Goal: Task Accomplishment & Management: Use online tool/utility

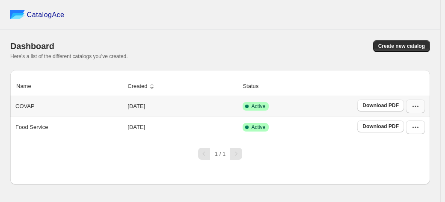
click at [417, 106] on icon "button" at bounding box center [417, 106] width 1 height 1
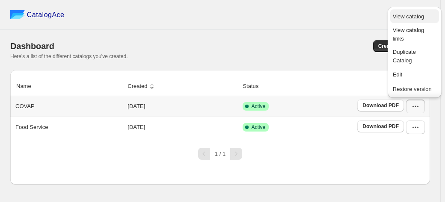
click at [411, 17] on span "View catalog" at bounding box center [408, 16] width 31 height 6
click at [418, 130] on icon "button" at bounding box center [415, 127] width 9 height 9
click at [409, 16] on span "View catalog" at bounding box center [408, 16] width 31 height 6
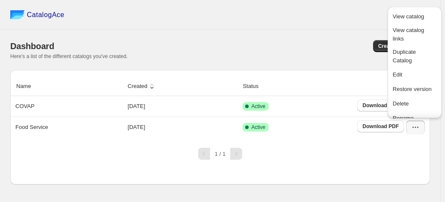
click at [318, 149] on div "1 / 1" at bounding box center [216, 150] width 426 height 19
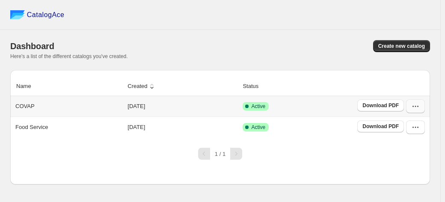
click at [414, 106] on icon "button" at bounding box center [415, 106] width 9 height 9
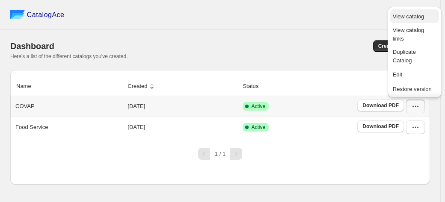
click at [398, 18] on span "View catalog" at bounding box center [408, 16] width 31 height 6
click at [411, 105] on icon "button" at bounding box center [415, 106] width 9 height 9
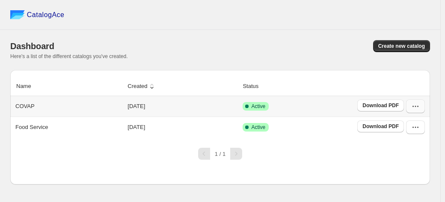
click at [411, 105] on icon "button" at bounding box center [415, 106] width 9 height 9
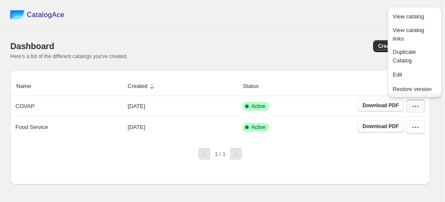
click at [341, 142] on div "1 / 1" at bounding box center [216, 150] width 426 height 19
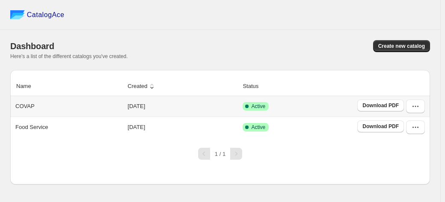
click at [50, 107] on div "COVAP" at bounding box center [67, 105] width 110 height 12
click at [26, 109] on p "COVAP" at bounding box center [24, 106] width 19 height 9
click at [410, 106] on button "button" at bounding box center [415, 107] width 19 height 14
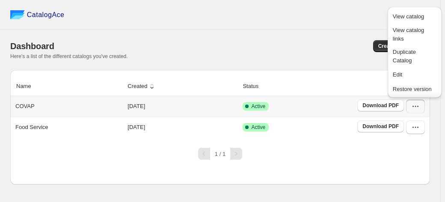
click at [44, 102] on div "COVAP" at bounding box center [67, 105] width 110 height 12
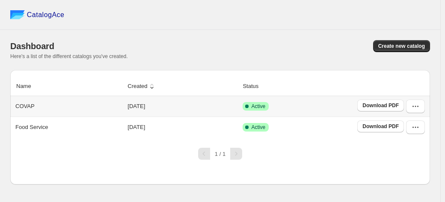
click at [143, 106] on td "[DATE]" at bounding box center [182, 106] width 115 height 21
click at [251, 106] on icon at bounding box center [246, 106] width 9 height 9
click at [416, 106] on icon "button" at bounding box center [415, 106] width 9 height 9
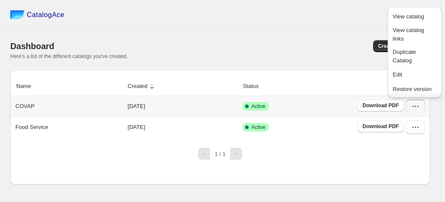
click at [251, 111] on td "Active" at bounding box center [297, 106] width 115 height 21
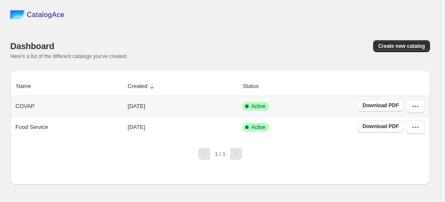
click at [251, 111] on td "Active" at bounding box center [297, 106] width 115 height 21
click at [420, 108] on button "button" at bounding box center [415, 107] width 19 height 14
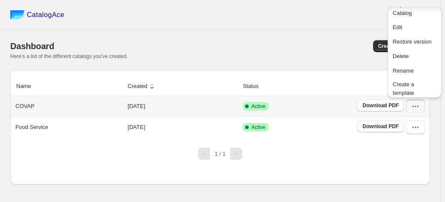
scroll to position [51, 0]
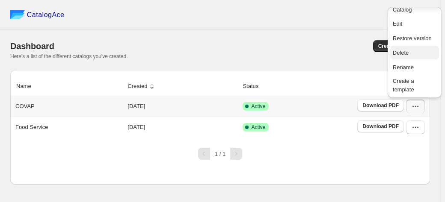
click at [401, 54] on span "Delete" at bounding box center [401, 53] width 16 height 6
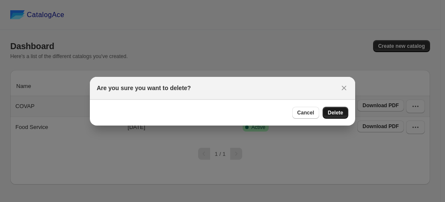
click at [341, 111] on span "Delete" at bounding box center [335, 112] width 15 height 7
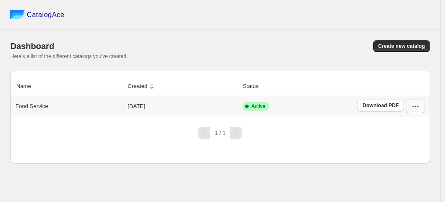
click at [419, 106] on icon "button" at bounding box center [415, 106] width 9 height 9
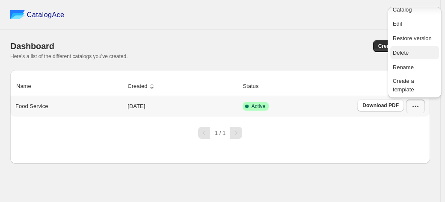
click at [398, 54] on span "Delete" at bounding box center [401, 53] width 16 height 6
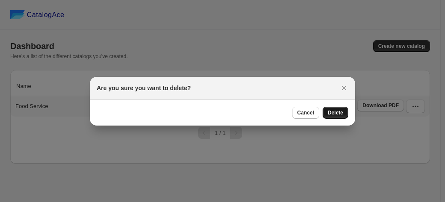
click at [328, 111] on button "Delete" at bounding box center [335, 113] width 26 height 12
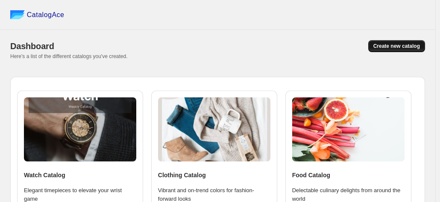
click at [390, 47] on span "Create new catalog" at bounding box center [397, 46] width 47 height 7
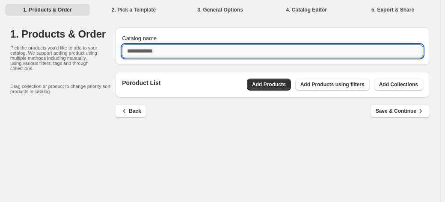
click at [171, 55] on input "Catalog name" at bounding box center [272, 51] width 301 height 14
click at [272, 85] on span "Add Products" at bounding box center [269, 84] width 34 height 7
click at [161, 50] on input "*****" at bounding box center [272, 51] width 301 height 14
type input "*"
type input "**********"
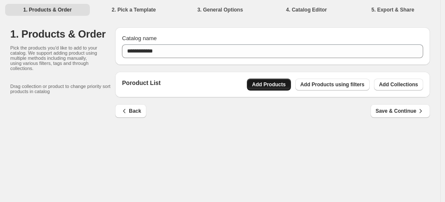
click at [278, 84] on span "Add Products" at bounding box center [269, 84] width 34 height 7
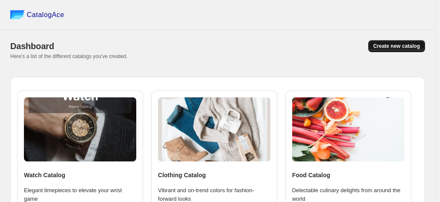
click at [416, 46] on span "Create new catalog" at bounding box center [397, 46] width 47 height 7
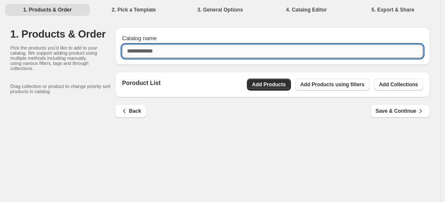
click at [186, 53] on input "Catalog name" at bounding box center [272, 51] width 301 height 14
type input "**********"
click at [217, 150] on div "**********" at bounding box center [220, 101] width 440 height 202
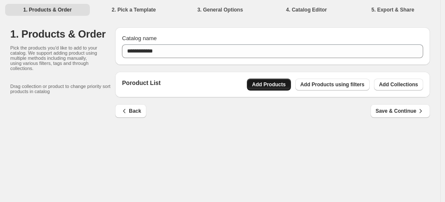
click at [268, 86] on span "Add Products" at bounding box center [269, 84] width 34 height 7
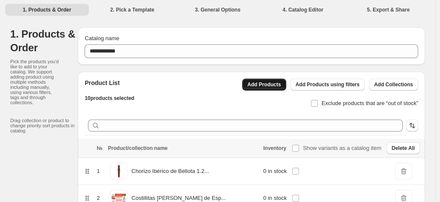
click at [271, 90] on button "Add Products" at bounding box center [264, 85] width 44 height 12
click at [272, 86] on span "Add Products" at bounding box center [265, 84] width 34 height 7
click at [275, 88] on button "Add Products" at bounding box center [264, 85] width 44 height 12
click at [273, 88] on span "Add Products" at bounding box center [265, 84] width 34 height 7
click at [273, 91] on div "Exclude products that are “out of stock”" at bounding box center [327, 100] width 183 height 19
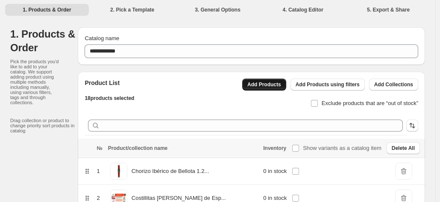
click at [274, 83] on span "Add Products" at bounding box center [265, 84] width 34 height 7
click at [264, 85] on span "Add Products" at bounding box center [265, 84] width 34 height 7
click at [273, 85] on span "Add Products" at bounding box center [265, 84] width 34 height 7
click at [259, 88] on button "Add Products" at bounding box center [264, 85] width 44 height 12
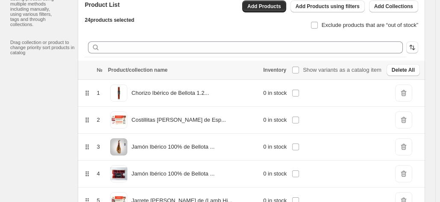
scroll to position [79, 0]
click at [263, 8] on span "Add Products" at bounding box center [265, 6] width 34 height 7
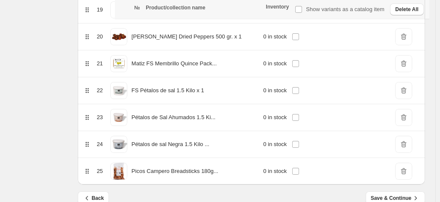
scroll to position [660, 0]
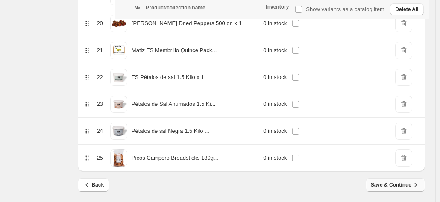
click at [387, 181] on span "Save & Continue" at bounding box center [395, 185] width 49 height 9
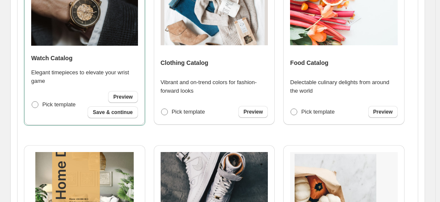
scroll to position [0, 0]
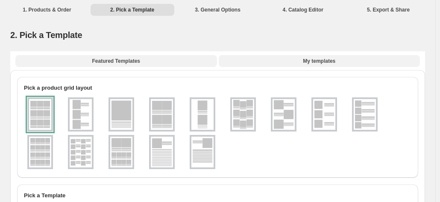
click at [326, 58] on span "My templates" at bounding box center [319, 61] width 32 height 7
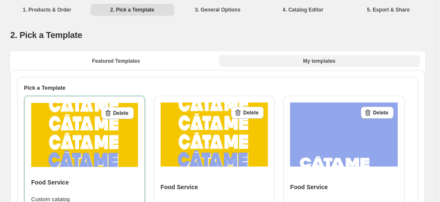
scroll to position [83, 0]
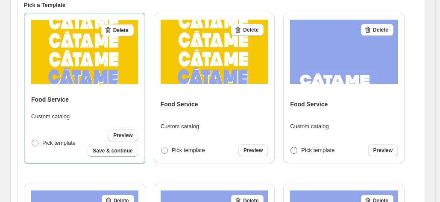
click at [319, 149] on span "Pick template" at bounding box center [317, 150] width 33 height 6
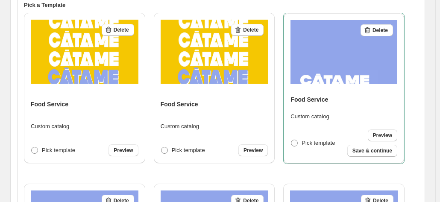
click at [297, 151] on div "Pick template Preview Save & continue" at bounding box center [344, 143] width 107 height 27
click at [393, 153] on span "Save & continue" at bounding box center [373, 151] width 40 height 7
select select "****"
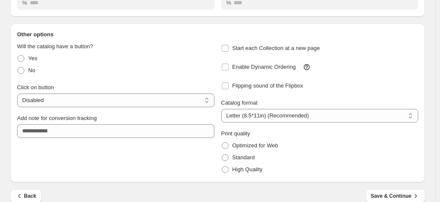
scroll to position [151, 0]
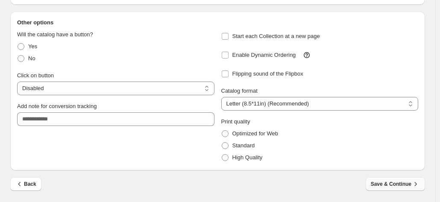
click at [407, 185] on span "Save & Continue" at bounding box center [395, 184] width 49 height 9
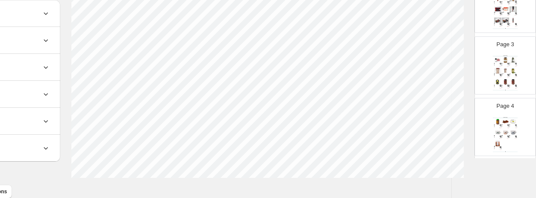
scroll to position [128, 0]
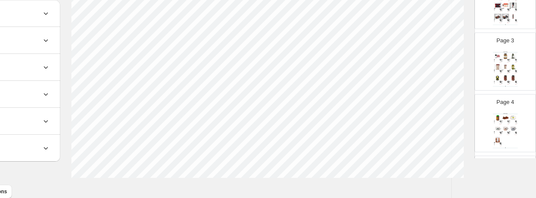
click at [444, 52] on div "Food Catalog" at bounding box center [505, 52] width 25 height 1
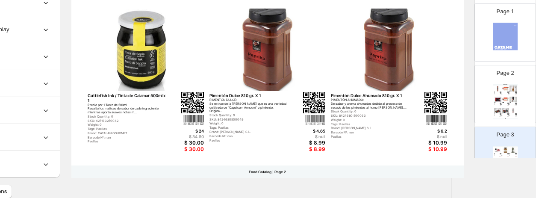
scroll to position [34, 0]
click at [444, 97] on img at bounding box center [505, 100] width 7 height 6
type input "*"
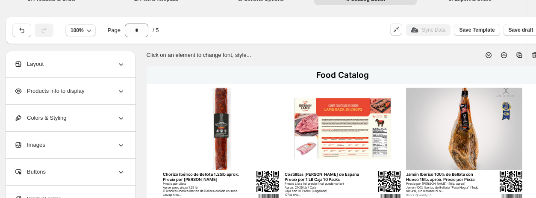
scroll to position [0, 0]
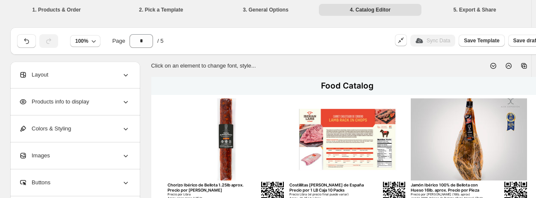
click at [65, 11] on li "1. Products & Order" at bounding box center [56, 9] width 103 height 12
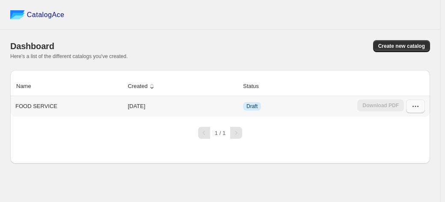
click at [414, 106] on icon "button" at bounding box center [415, 106] width 9 height 9
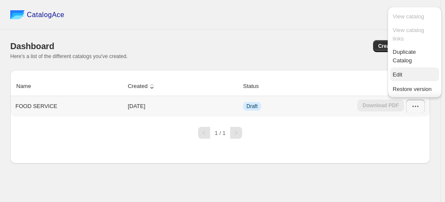
click at [405, 77] on span "Edit" at bounding box center [415, 75] width 44 height 9
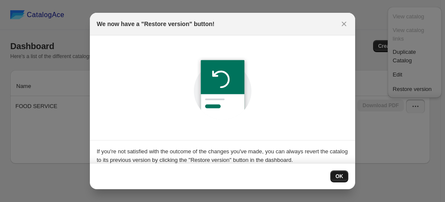
click at [343, 173] on button "OK" at bounding box center [339, 177] width 18 height 12
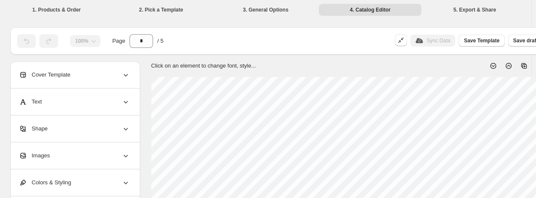
click at [53, 8] on li "1. Products & Order" at bounding box center [56, 9] width 103 height 12
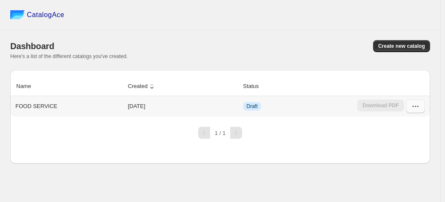
click at [418, 106] on icon "button" at bounding box center [415, 106] width 9 height 9
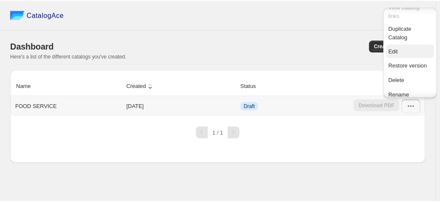
scroll to position [51, 0]
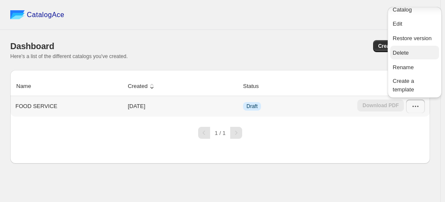
click at [401, 54] on span "Delete" at bounding box center [401, 53] width 16 height 6
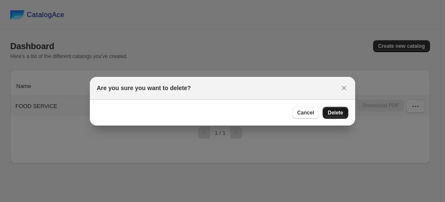
click at [336, 113] on span "Delete" at bounding box center [335, 112] width 15 height 7
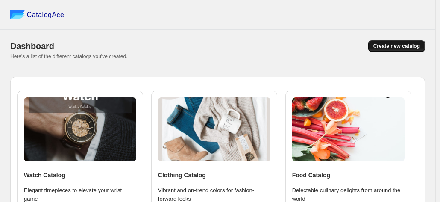
click at [398, 51] on button "Create new catalog" at bounding box center [397, 46] width 57 height 12
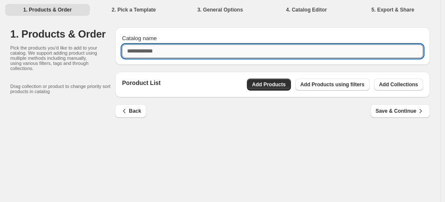
click at [235, 57] on input "Catalog name" at bounding box center [272, 51] width 301 height 14
type input "**********"
click at [292, 134] on div "**********" at bounding box center [220, 101] width 440 height 202
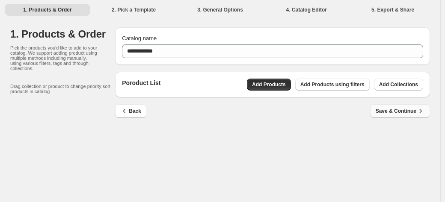
click at [399, 114] on span "Save & Continue" at bounding box center [399, 111] width 49 height 9
click at [399, 112] on span "Save & Continue" at bounding box center [399, 111] width 49 height 9
click at [263, 87] on span "Add Products" at bounding box center [269, 84] width 34 height 7
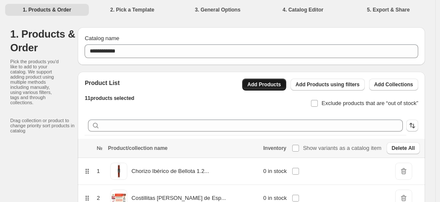
click at [271, 86] on span "Add Products" at bounding box center [265, 84] width 34 height 7
click at [274, 86] on span "Add Products" at bounding box center [265, 84] width 34 height 7
click at [267, 83] on span "Add Products" at bounding box center [265, 84] width 34 height 7
click at [281, 85] on span "Add Products" at bounding box center [265, 84] width 34 height 7
click at [281, 83] on span "Add Products" at bounding box center [265, 84] width 34 height 7
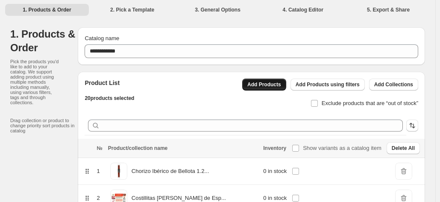
click at [281, 87] on span "Add Products" at bounding box center [265, 84] width 34 height 7
click at [272, 82] on span "Add Products" at bounding box center [265, 84] width 34 height 7
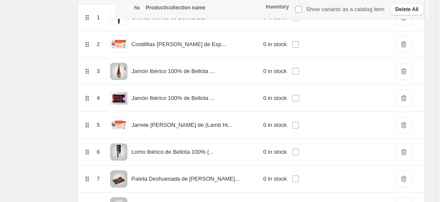
scroll to position [153, 0]
click at [94, 77] on td at bounding box center [86, 72] width 16 height 27
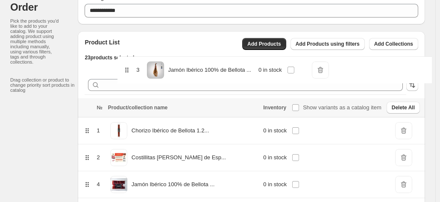
scroll to position [34, 0]
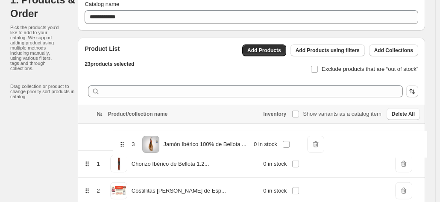
drag, startPoint x: 124, startPoint y: 72, endPoint x: 123, endPoint y: 143, distance: 70.6
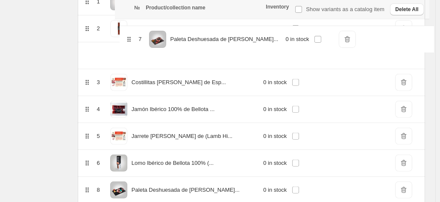
scroll to position [164, 0]
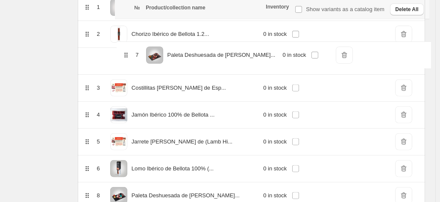
drag, startPoint x: 125, startPoint y: 141, endPoint x: 129, endPoint y: 41, distance: 99.7
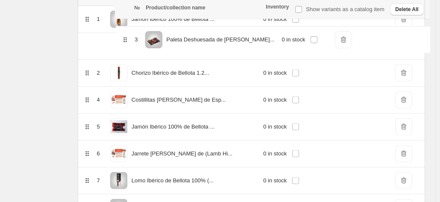
drag, startPoint x: 125, startPoint y: 60, endPoint x: 127, endPoint y: 30, distance: 30.4
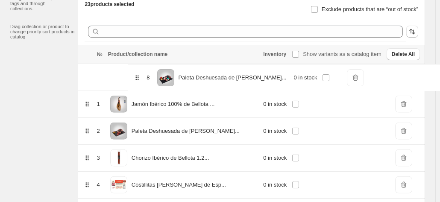
scroll to position [66, 0]
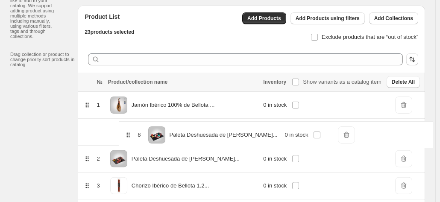
drag, startPoint x: 126, startPoint y: 128, endPoint x: 130, endPoint y: 134, distance: 7.1
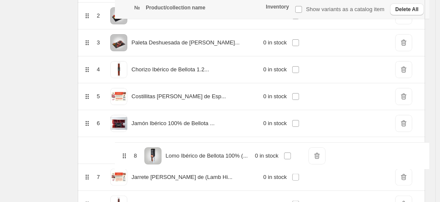
scroll to position [184, 0]
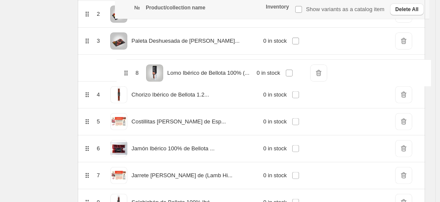
drag, startPoint x: 124, startPoint y: 175, endPoint x: 126, endPoint y: 57, distance: 117.6
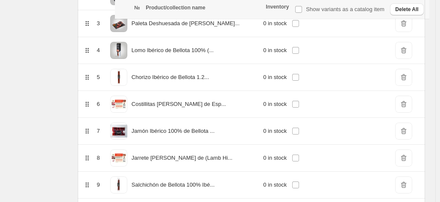
scroll to position [204, 0]
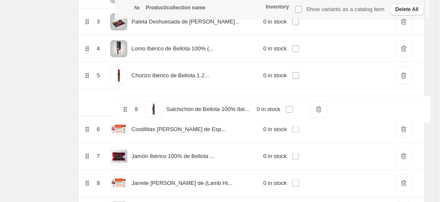
drag, startPoint x: 126, startPoint y: 183, endPoint x: 127, endPoint y: 103, distance: 80.4
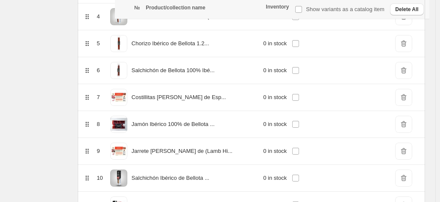
scroll to position [236, 0]
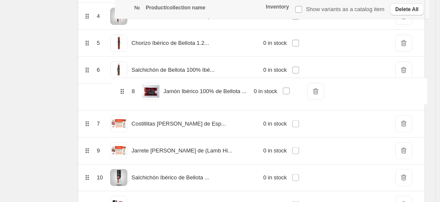
drag, startPoint x: 124, startPoint y: 124, endPoint x: 125, endPoint y: 90, distance: 33.8
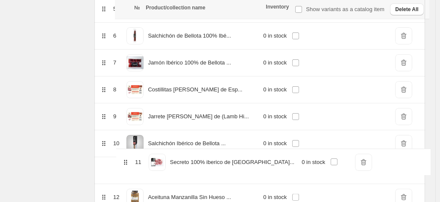
scroll to position [272, 0]
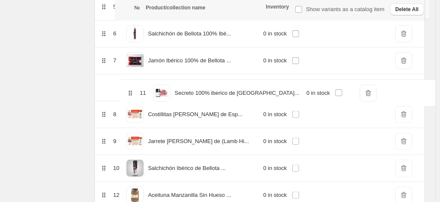
drag, startPoint x: 121, startPoint y: 168, endPoint x: 127, endPoint y: 89, distance: 79.3
click at [127, 89] on table "№ Product/collection name Inventory Show variants as a catalog item Delete All …" at bounding box center [259, 186] width 331 height 638
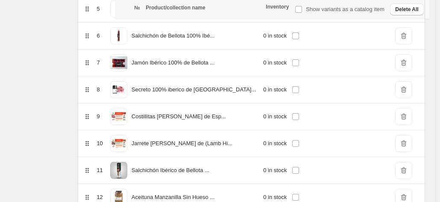
scroll to position [275, 0]
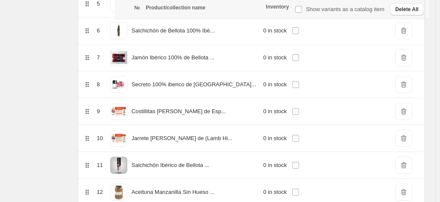
click at [412, 165] on span "DeleteIcon" at bounding box center [403, 165] width 17 height 17
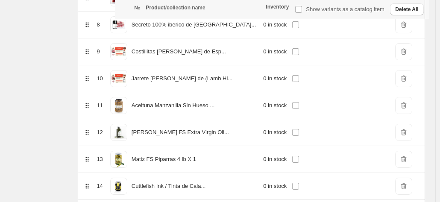
scroll to position [338, 0]
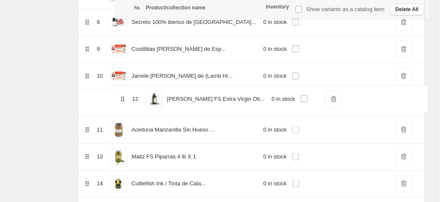
drag, startPoint x: 123, startPoint y: 130, endPoint x: 121, endPoint y: 97, distance: 32.5
click at [121, 97] on table "№ Product/collection name Inventory Show variants as a catalog item Delete All …" at bounding box center [252, 106] width 348 height 611
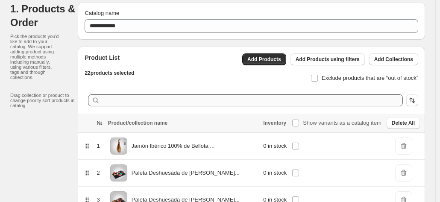
scroll to position [16, 0]
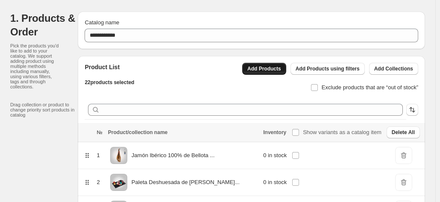
click at [263, 69] on span "Add Products" at bounding box center [265, 68] width 34 height 7
click at [263, 70] on span "Add Products" at bounding box center [265, 68] width 34 height 7
click at [273, 69] on span "Add Products" at bounding box center [265, 68] width 34 height 7
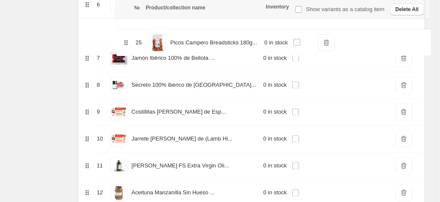
scroll to position [298, 0]
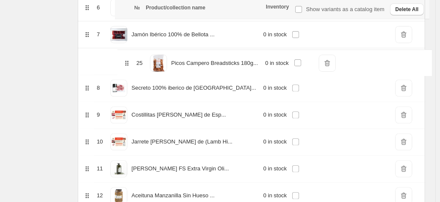
drag, startPoint x: 122, startPoint y: 153, endPoint x: 127, endPoint y: 53, distance: 100.1
click at [127, 53] on table "№ Product/collection name Inventory Show variants as a catalog item Delete All …" at bounding box center [252, 187] width 348 height 692
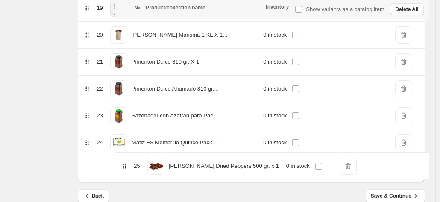
scroll to position [651, 0]
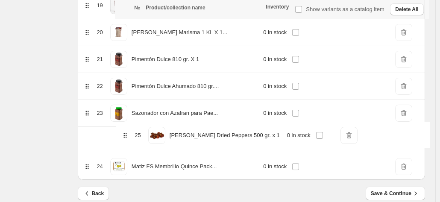
drag, startPoint x: 125, startPoint y: 165, endPoint x: 127, endPoint y: 128, distance: 37.7
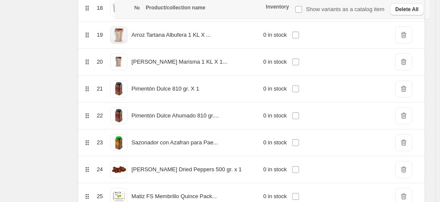
scroll to position [660, 0]
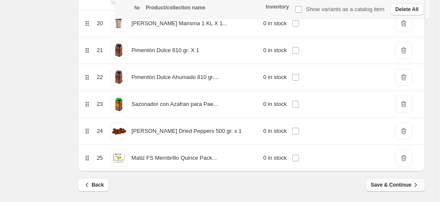
click at [401, 181] on span "Save & Continue" at bounding box center [395, 185] width 49 height 9
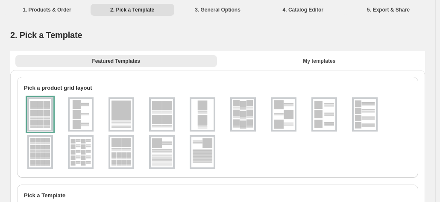
scroll to position [0, 0]
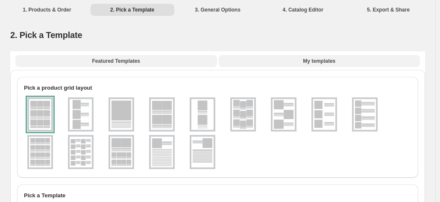
click at [322, 64] on span "My templates" at bounding box center [319, 61] width 32 height 7
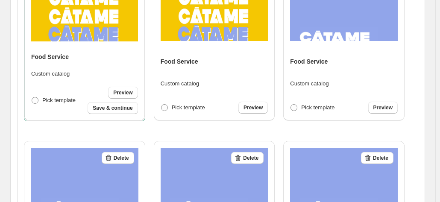
scroll to position [126, 0]
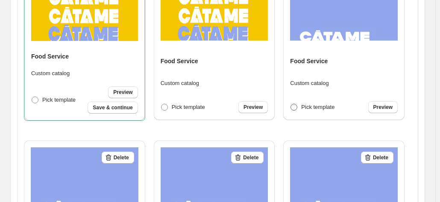
click at [298, 107] on span at bounding box center [294, 107] width 7 height 7
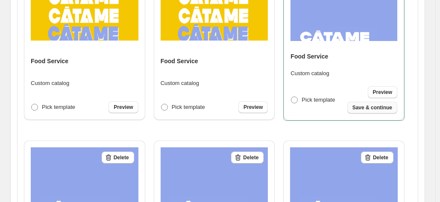
click at [378, 107] on span "Save & continue" at bounding box center [373, 107] width 40 height 7
select select "****"
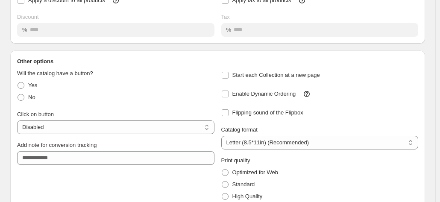
scroll to position [151, 0]
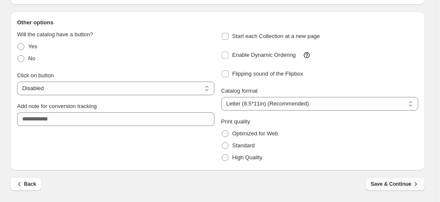
click at [400, 186] on span "Save & Continue" at bounding box center [395, 184] width 49 height 9
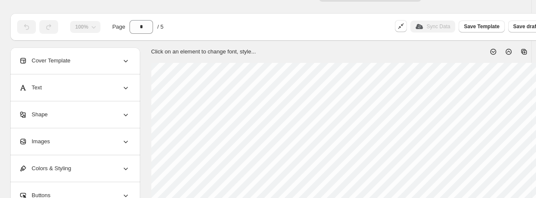
scroll to position [14, 80]
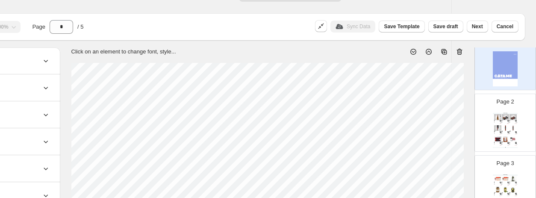
click at [444, 118] on img at bounding box center [497, 117] width 7 height 6
type input "*"
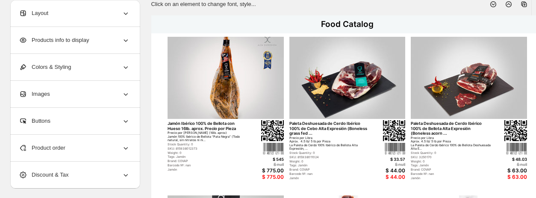
scroll to position [62, 0]
click at [127, 42] on icon at bounding box center [125, 40] width 9 height 9
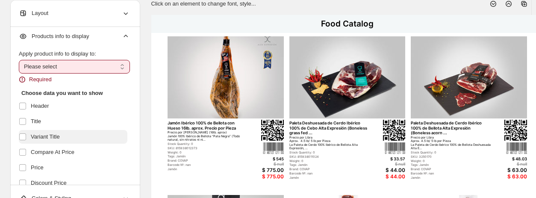
scroll to position [4, 0]
click at [61, 67] on select "**********" at bounding box center [74, 66] width 111 height 14
select select "*********"
click at [19, 59] on select "**********" at bounding box center [74, 66] width 111 height 14
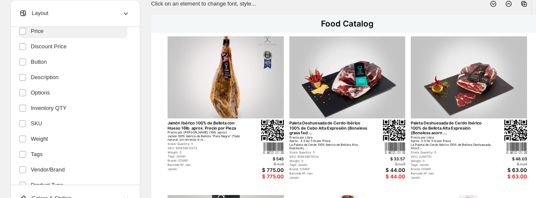
scroll to position [233, 0]
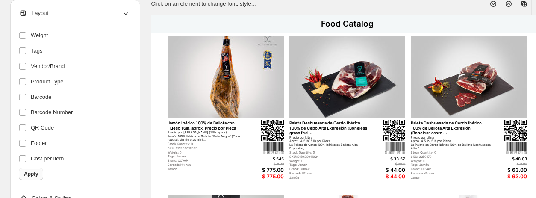
click at [36, 174] on span "Apply" at bounding box center [31, 174] width 14 height 7
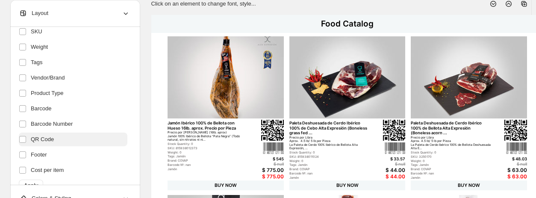
scroll to position [221, 0]
click at [34, 185] on span "Apply" at bounding box center [31, 186] width 14 height 7
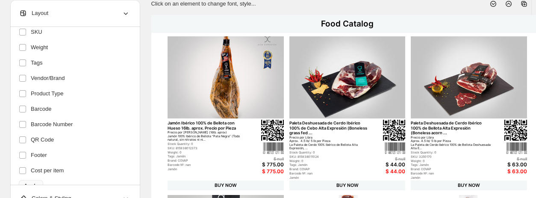
click at [37, 184] on span "Apply" at bounding box center [31, 186] width 14 height 7
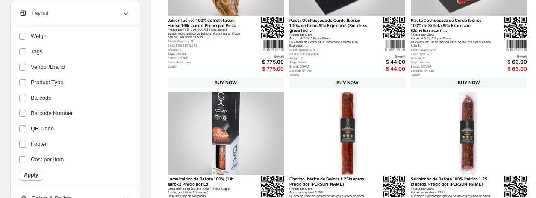
scroll to position [169, 0]
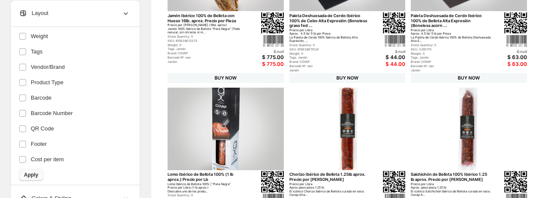
click at [28, 174] on span "Apply" at bounding box center [31, 174] width 14 height 7
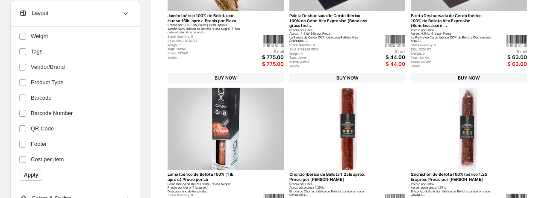
click at [32, 171] on button "Apply" at bounding box center [31, 175] width 24 height 12
click at [25, 172] on span "Apply" at bounding box center [31, 174] width 14 height 7
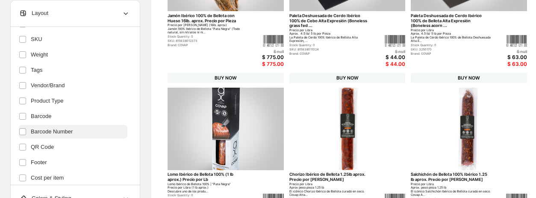
scroll to position [233, 0]
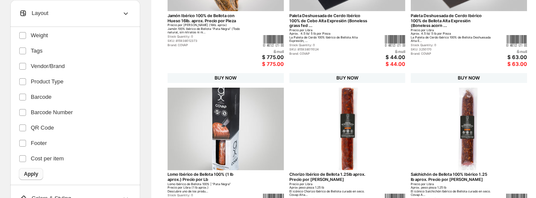
click at [38, 174] on button "Apply" at bounding box center [31, 174] width 24 height 12
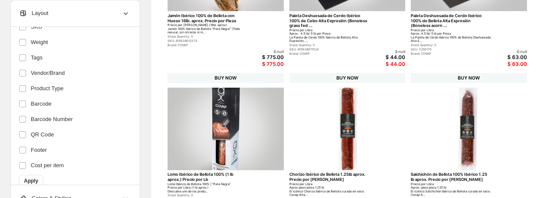
scroll to position [227, 0]
click at [29, 178] on span "Apply" at bounding box center [31, 180] width 14 height 7
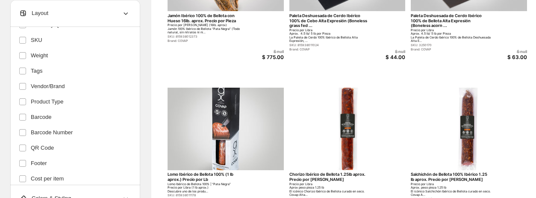
scroll to position [233, 0]
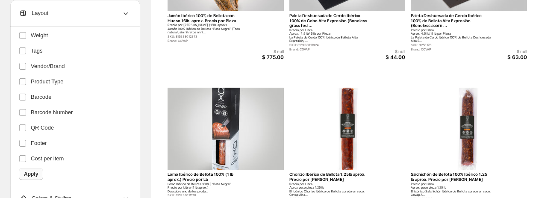
click at [32, 171] on span "Apply" at bounding box center [31, 174] width 14 height 7
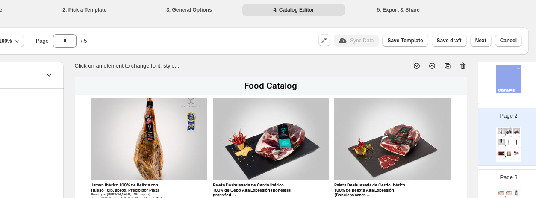
scroll to position [0, 80]
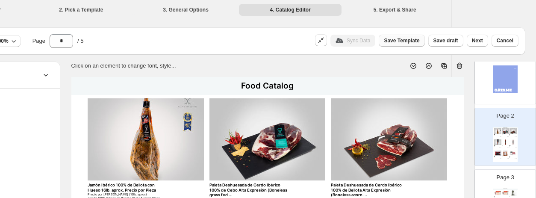
click at [415, 40] on span "Save Template" at bounding box center [401, 40] width 35 height 7
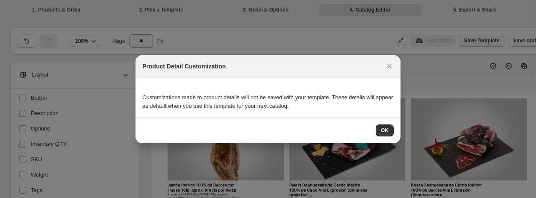
scroll to position [0, 0]
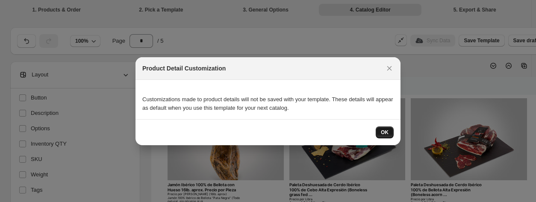
click at [387, 131] on span "OK" at bounding box center [385, 132] width 8 height 7
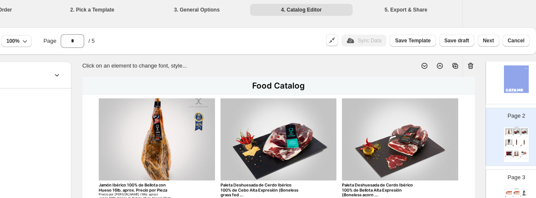
scroll to position [0, 80]
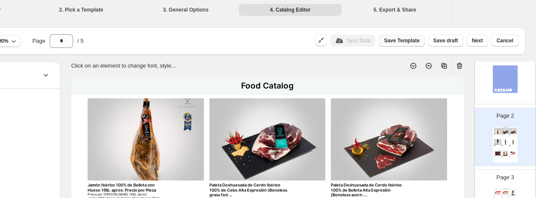
click at [399, 43] on span "Save Template" at bounding box center [401, 40] width 35 height 7
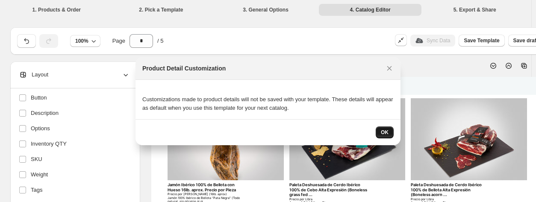
click at [386, 132] on span "OK" at bounding box center [385, 132] width 8 height 7
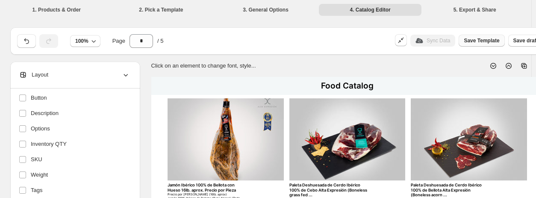
scroll to position [0, 80]
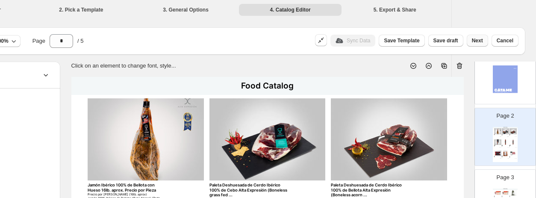
click at [444, 41] on span "Next" at bounding box center [477, 40] width 11 height 7
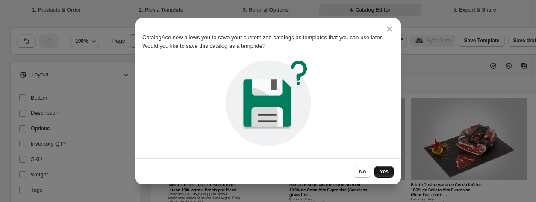
click at [387, 171] on span "Yes" at bounding box center [384, 171] width 9 height 7
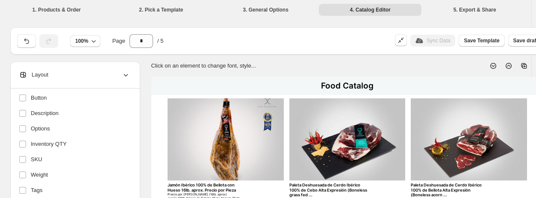
scroll to position [0, 80]
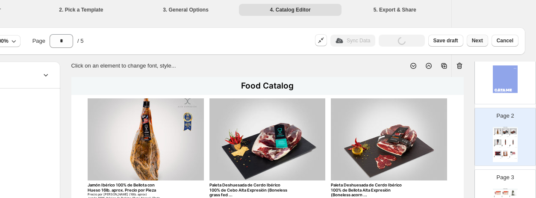
click at [444, 42] on span "Next" at bounding box center [477, 40] width 11 height 7
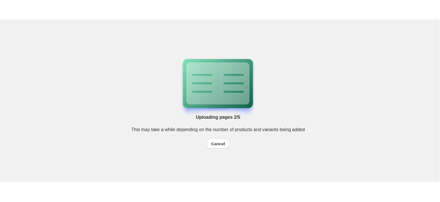
scroll to position [0, 0]
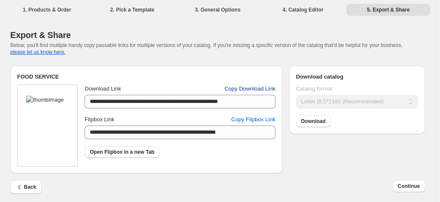
click at [262, 89] on span "Copy Download Link" at bounding box center [249, 89] width 51 height 9
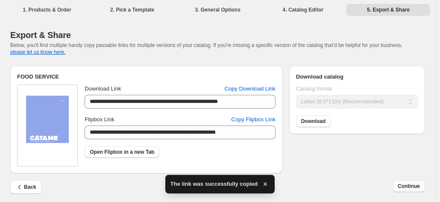
click at [414, 188] on span "Continue" at bounding box center [409, 186] width 22 height 7
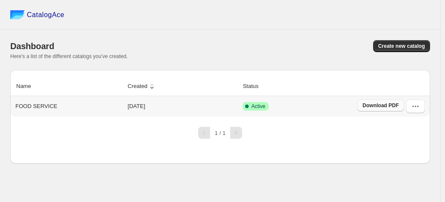
click at [370, 106] on span "Download PDF" at bounding box center [380, 105] width 36 height 7
click at [420, 107] on button "button" at bounding box center [415, 107] width 19 height 14
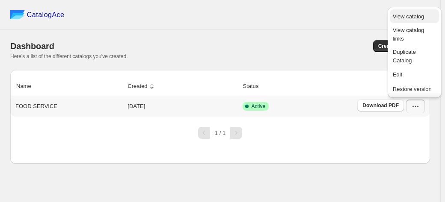
click at [409, 16] on span "View catalog" at bounding box center [408, 16] width 31 height 6
click at [401, 77] on span "Edit" at bounding box center [397, 74] width 9 height 6
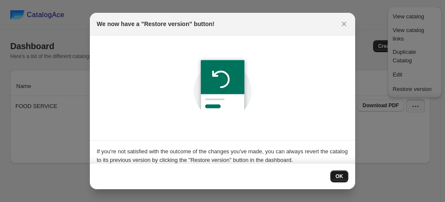
click at [338, 178] on span "OK" at bounding box center [339, 176] width 8 height 7
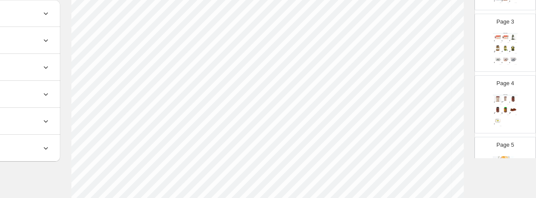
scroll to position [201, 0]
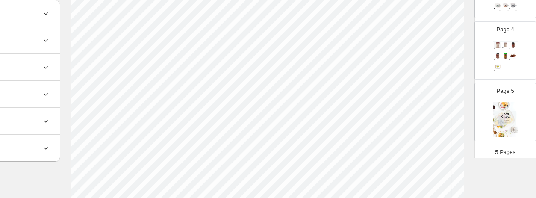
click at [444, 116] on img at bounding box center [505, 119] width 25 height 35
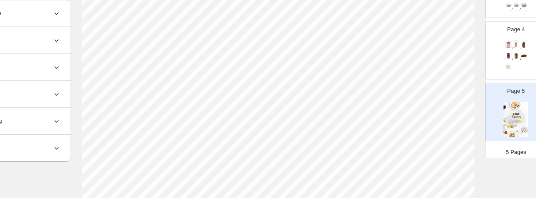
scroll to position [0, 69]
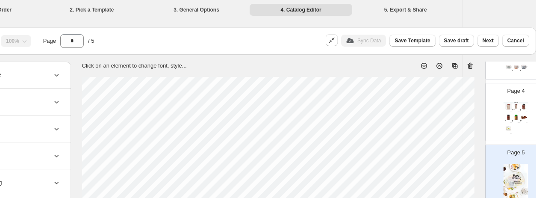
click at [444, 65] on icon at bounding box center [470, 66] width 9 height 9
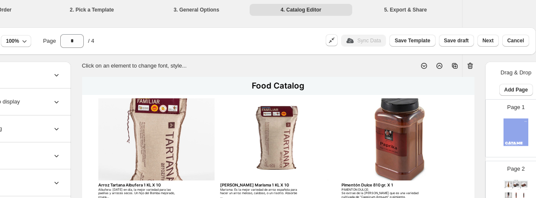
click at [444, 181] on img at bounding box center [523, 184] width 7 height 6
type input "*"
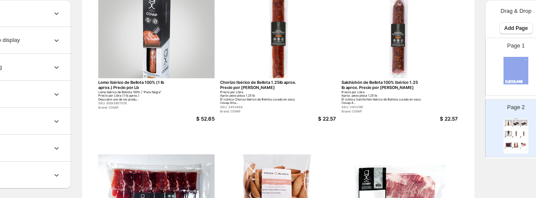
scroll to position [262, 69]
click at [159, 101] on div "Lomo Ibérico de Bellota 100% | “Pata Negra” Precio por Libra (1 lb aprox.) Desc…" at bounding box center [138, 95] width 80 height 11
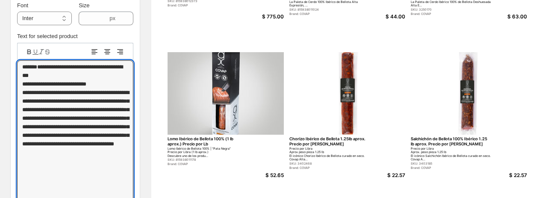
scroll to position [250, 0]
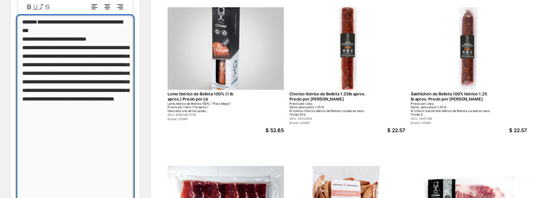
click at [53, 71] on textarea "**********" at bounding box center [75, 154] width 116 height 278
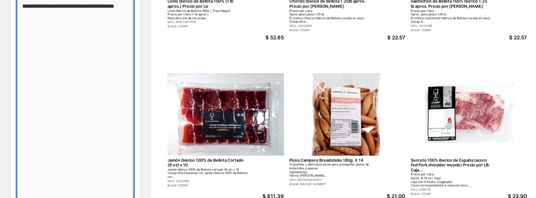
scroll to position [165, 0]
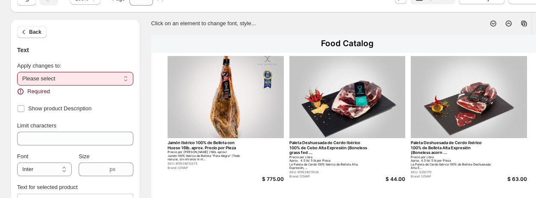
scroll to position [163, 0]
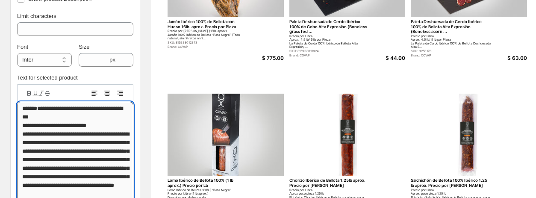
drag, startPoint x: 29, startPoint y: 124, endPoint x: 49, endPoint y: 127, distance: 20.0
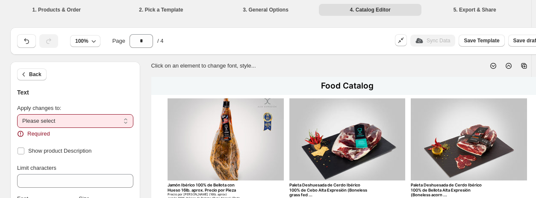
scroll to position [124, 0]
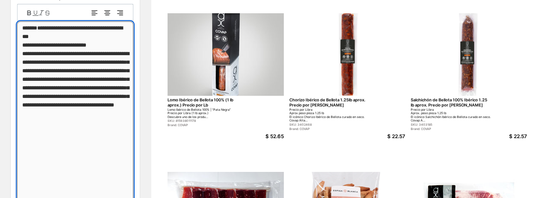
scroll to position [243, 0]
drag, startPoint x: 24, startPoint y: 80, endPoint x: 41, endPoint y: 69, distance: 19.8
click at [41, 69] on textarea "**********" at bounding box center [75, 161] width 116 height 278
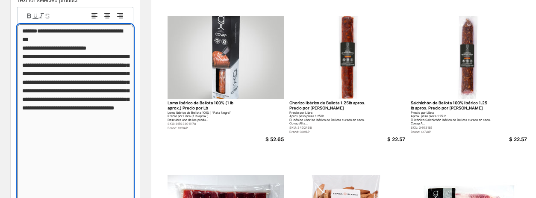
scroll to position [240, 0]
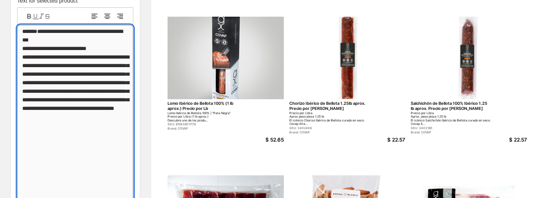
click at [41, 69] on textarea "**********" at bounding box center [75, 164] width 116 height 278
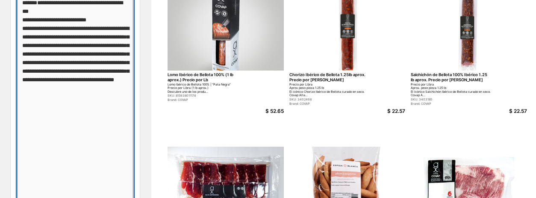
scroll to position [269, 0]
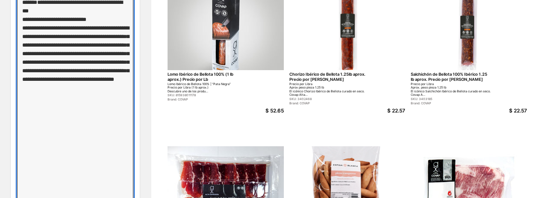
drag, startPoint x: 103, startPoint y: 158, endPoint x: 10, endPoint y: 65, distance: 131.2
click at [10, 65] on div "**********" at bounding box center [75, 109] width 130 height 413
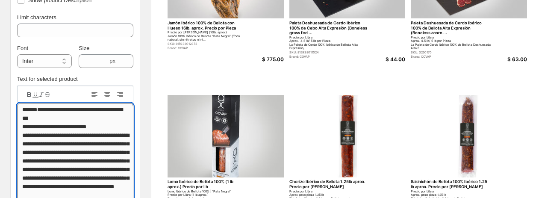
scroll to position [159, 0]
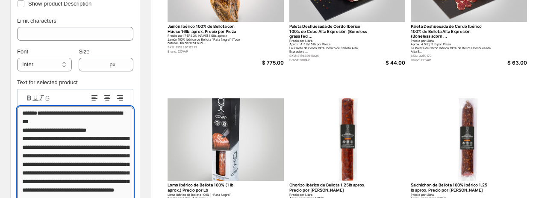
type textarea "**********"
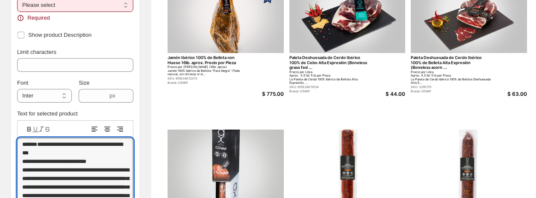
click at [66, 10] on select "**********" at bounding box center [75, 5] width 116 height 14
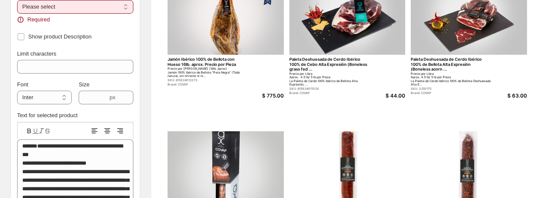
select select "**********"
click at [17, 10] on select "**********" at bounding box center [75, 7] width 116 height 14
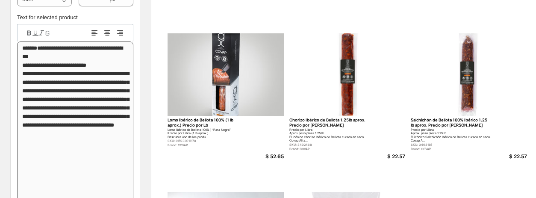
scroll to position [224, 0]
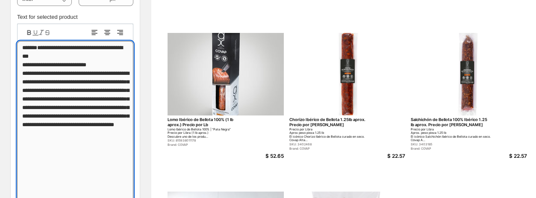
click at [32, 94] on textarea "**********" at bounding box center [75, 180] width 116 height 278
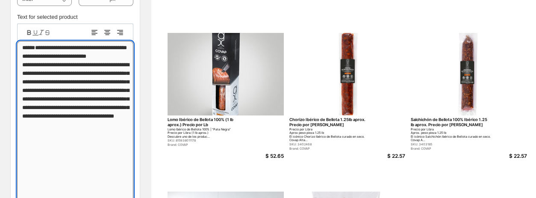
scroll to position [0, 0]
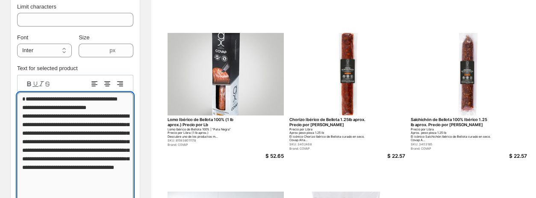
drag, startPoint x: 47, startPoint y: 118, endPoint x: 42, endPoint y: 111, distance: 8.9
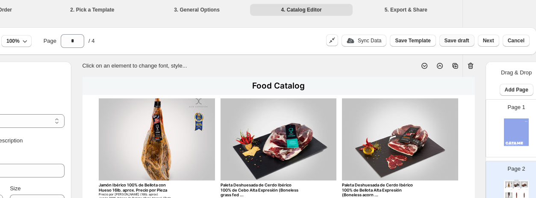
scroll to position [0, 80]
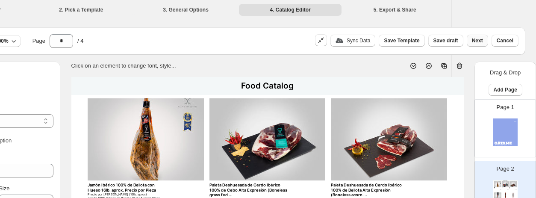
type textarea "**********"
click at [444, 43] on span "Next" at bounding box center [477, 40] width 11 height 7
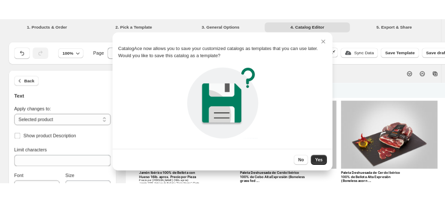
scroll to position [0, 0]
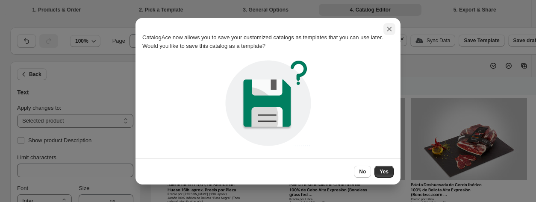
click at [384, 26] on button ":r1d:" at bounding box center [390, 29] width 12 height 12
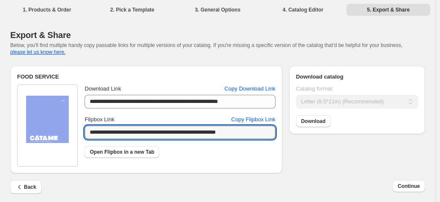
drag, startPoint x: 263, startPoint y: 136, endPoint x: 71, endPoint y: 134, distance: 192.4
click at [71, 134] on div "**********" at bounding box center [146, 126] width 259 height 82
click at [418, 188] on span "Continue" at bounding box center [409, 186] width 22 height 7
